Goal: Navigation & Orientation: Find specific page/section

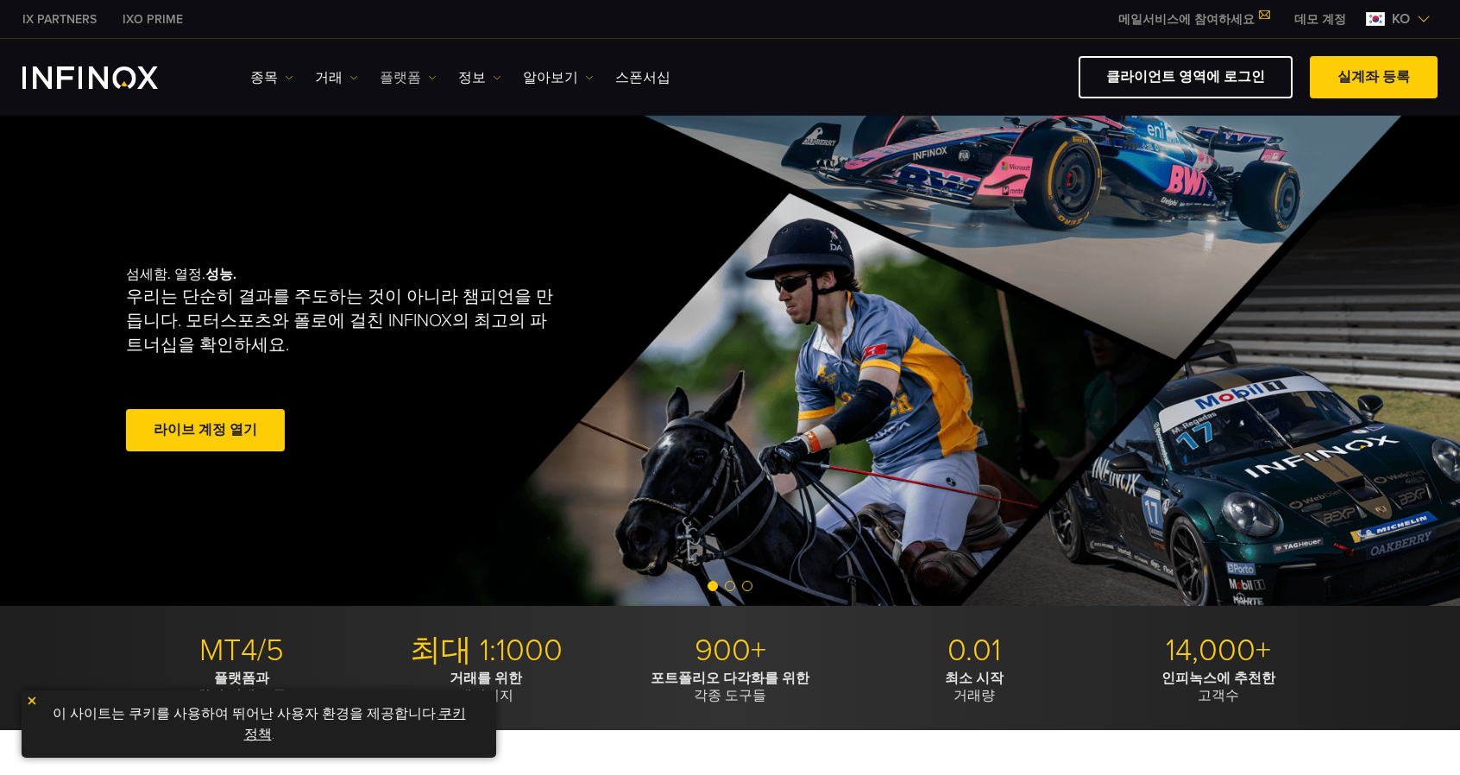
click at [400, 79] on link "플랫폼" at bounding box center [408, 77] width 57 height 21
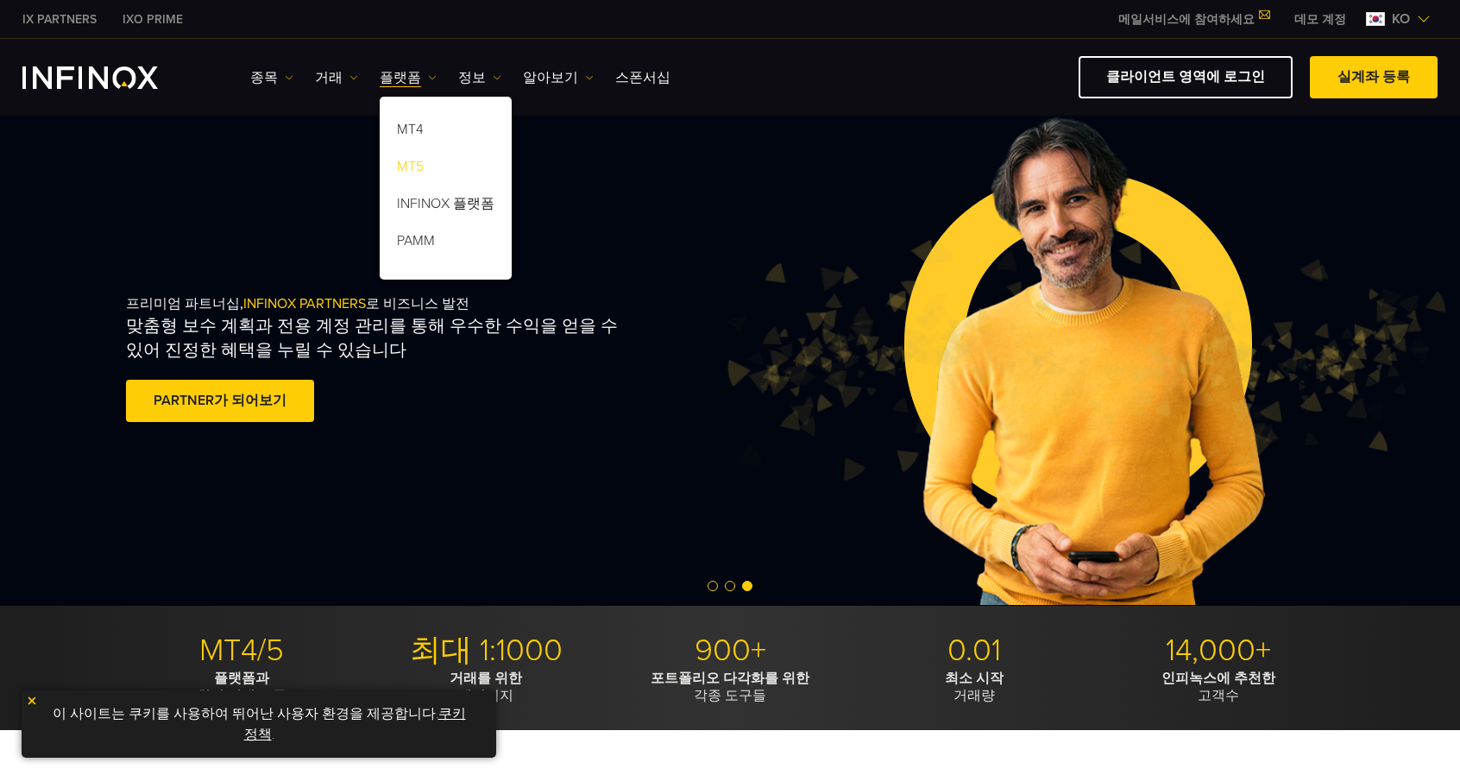
click at [408, 167] on link "MT5" at bounding box center [446, 169] width 132 height 37
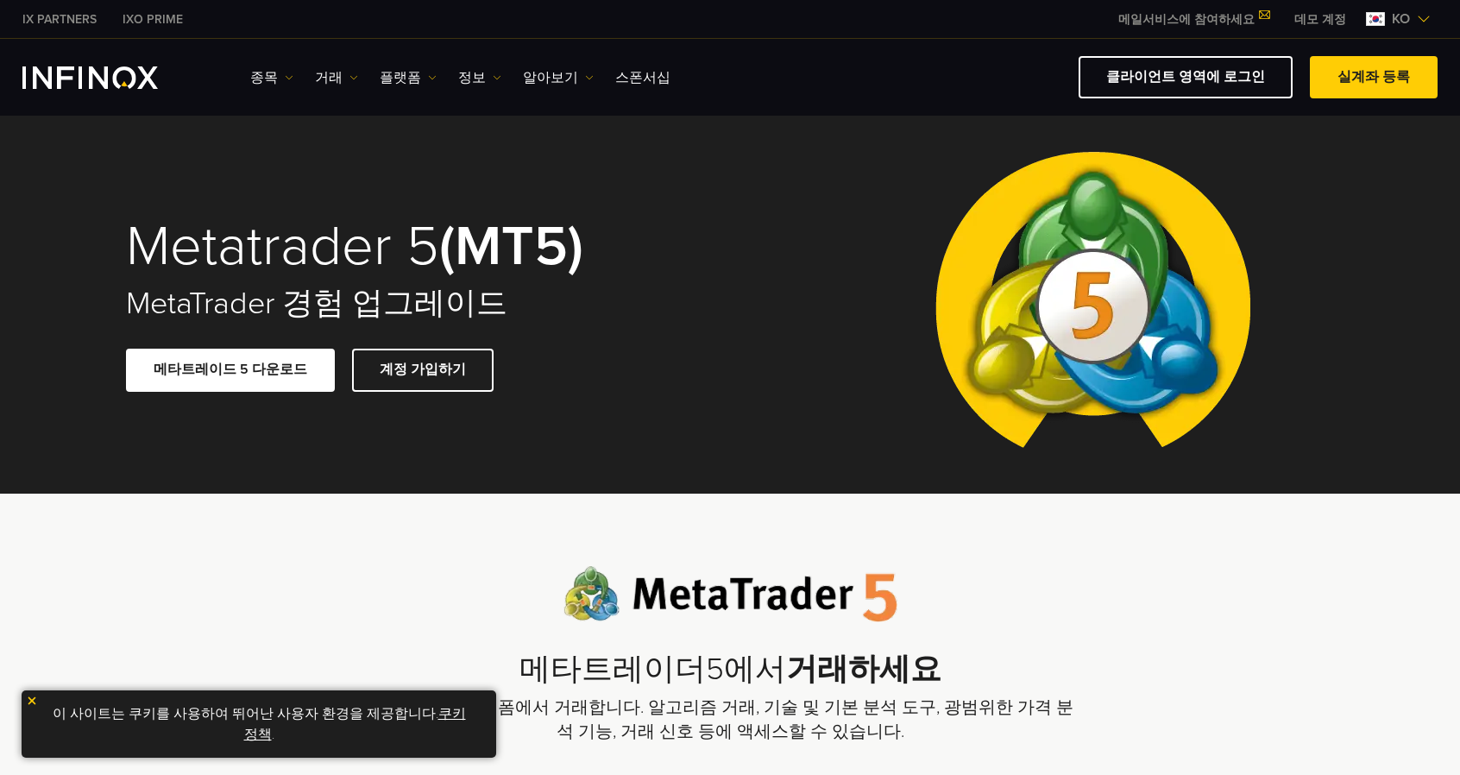
drag, startPoint x: 877, startPoint y: 236, endPoint x: 754, endPoint y: 230, distance: 122.7
click at [754, 230] on div "Metatrader 5 (MT5) MetaTrader 경험 업그레이드 메타트레이드 5 다운로드 계정 가입하기" at bounding box center [730, 305] width 1243 height 378
click at [400, 85] on link "플랫폼" at bounding box center [408, 77] width 57 height 21
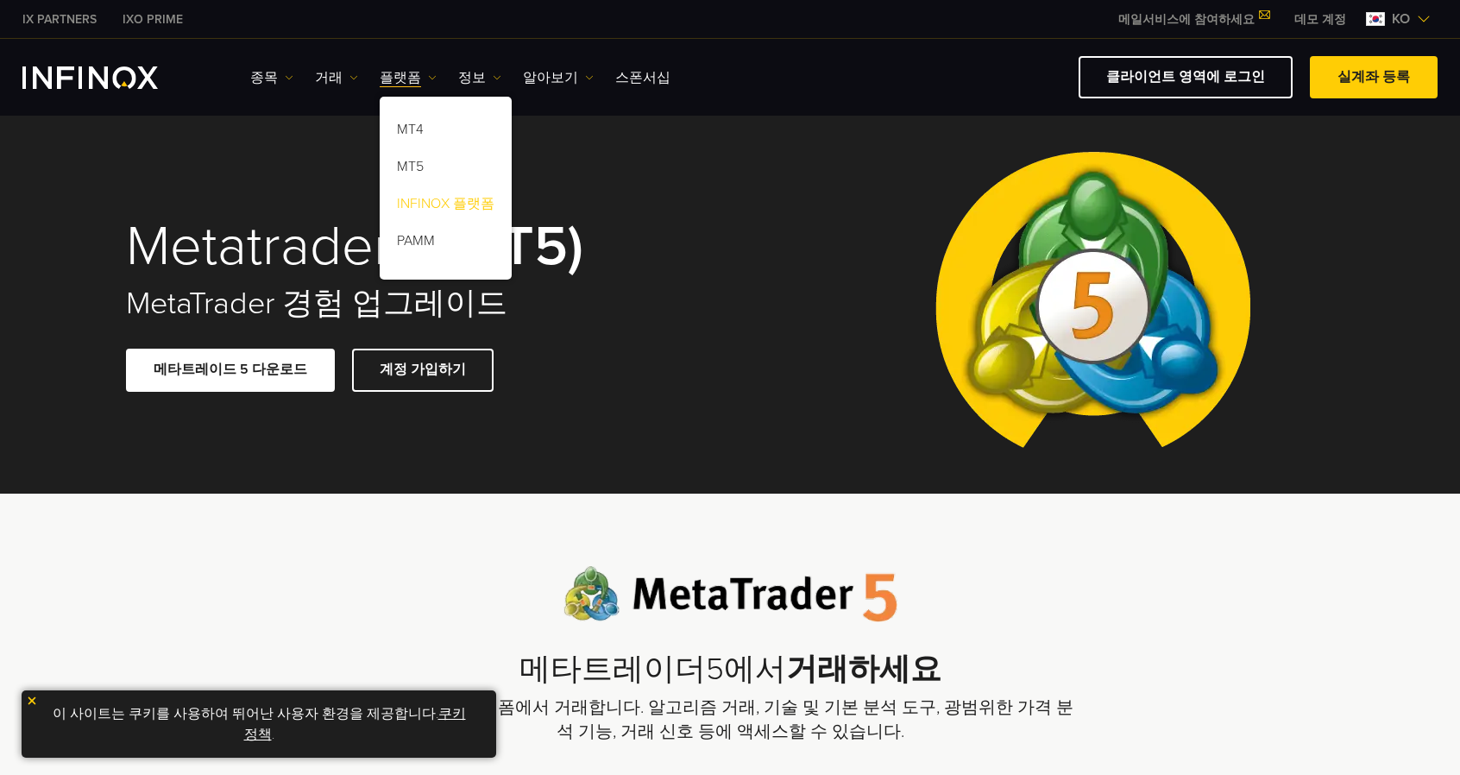
click at [406, 204] on link "INFINOX 플랫폼" at bounding box center [446, 206] width 132 height 37
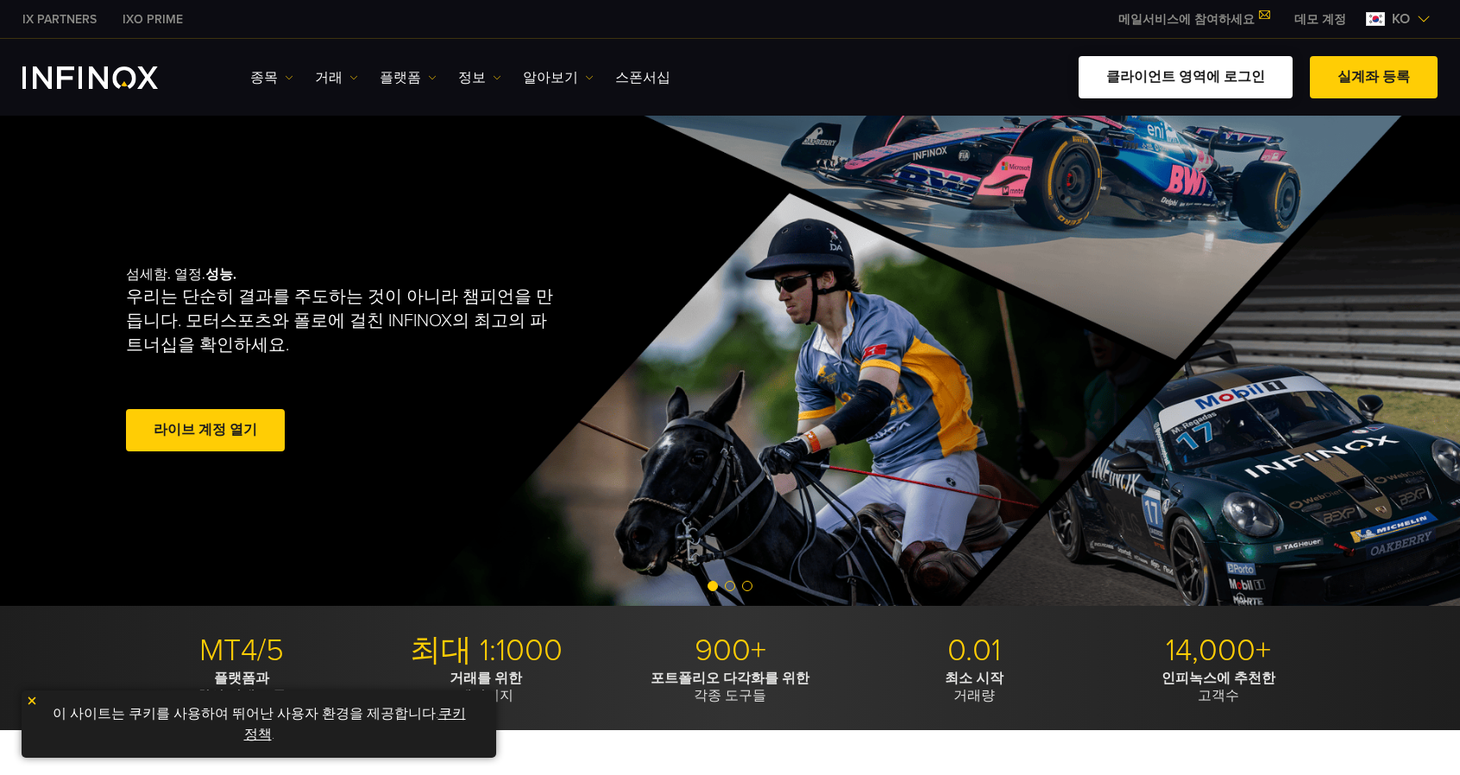
click at [1201, 72] on link "클라이언트 영역에 로그인" at bounding box center [1186, 77] width 214 height 42
click at [1198, 73] on link "클라이언트 영역에 로그인" at bounding box center [1186, 77] width 214 height 42
